Goal: Check status: Check status

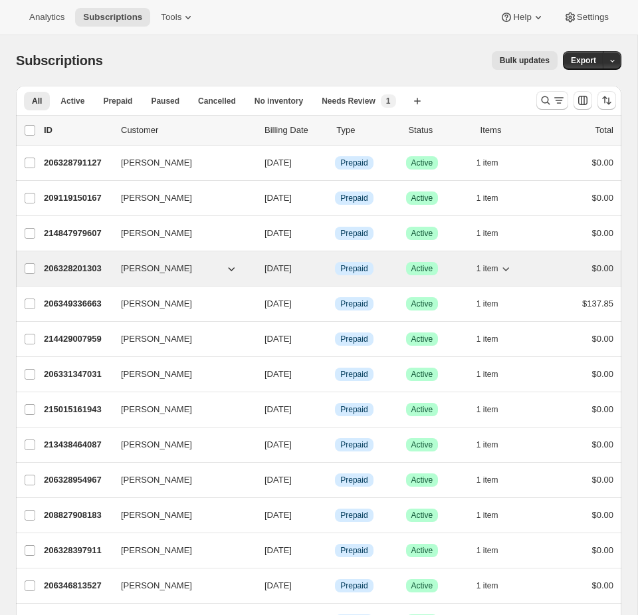
click at [392, 271] on div "Info Prepaid" at bounding box center [365, 268] width 60 height 13
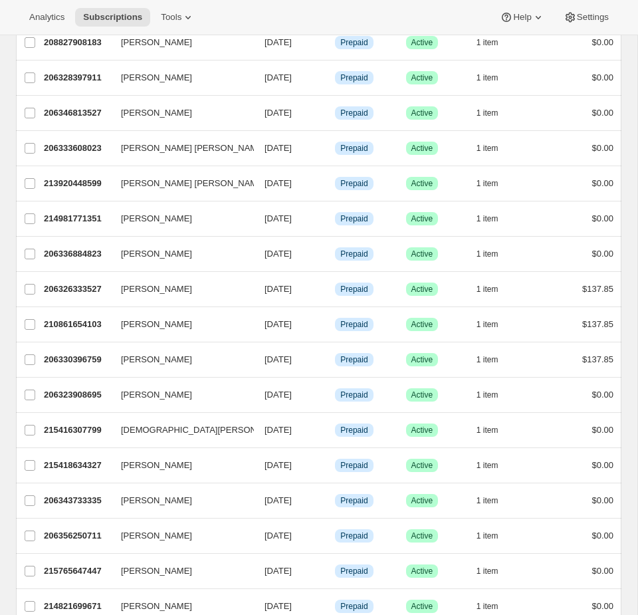
scroll to position [634, 0]
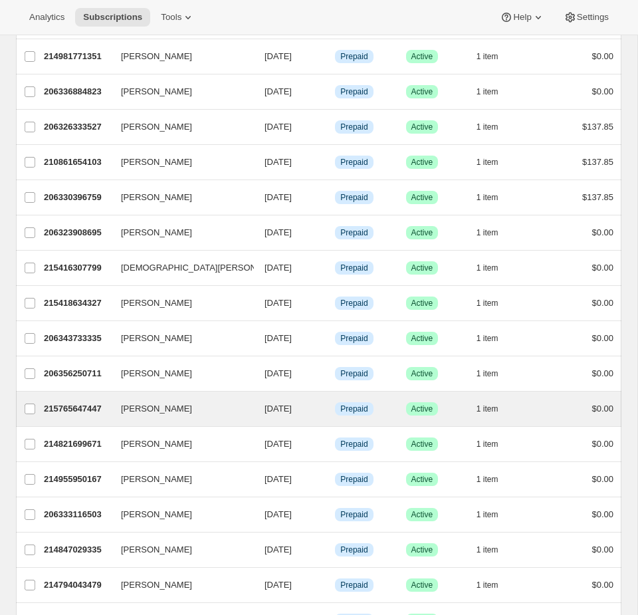
click at [254, 419] on div "Patricia Vlcek 215765647447 Patricia Vlcek 09/27/2025 Info Prepaid Success Acti…" at bounding box center [318, 408] width 605 height 35
click at [460, 410] on p "Success Active" at bounding box center [436, 408] width 60 height 13
